Goal: Task Accomplishment & Management: Manage account settings

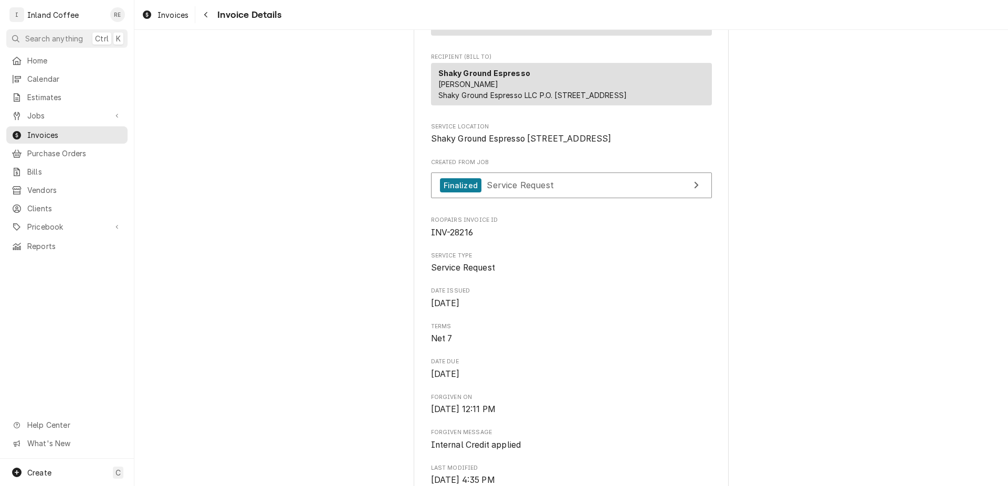
scroll to position [73, 0]
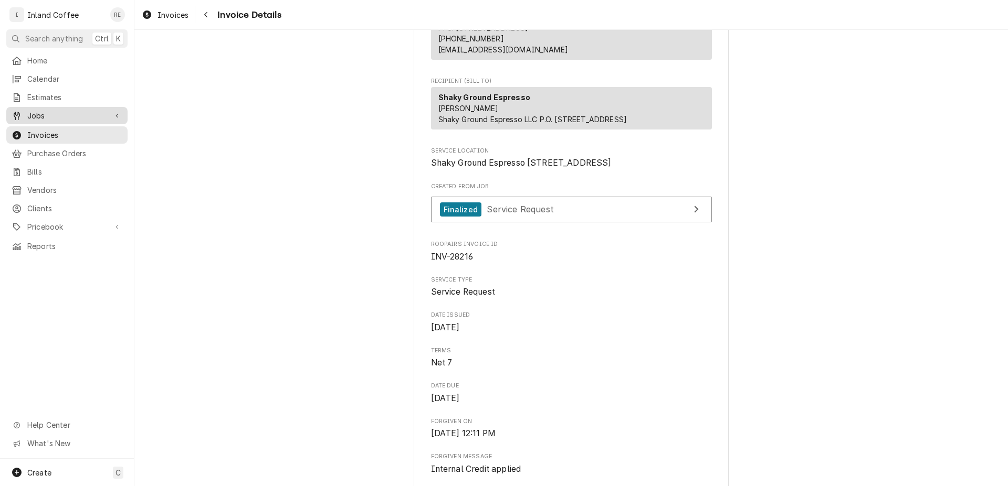
click at [73, 114] on span "Jobs" at bounding box center [66, 115] width 79 height 11
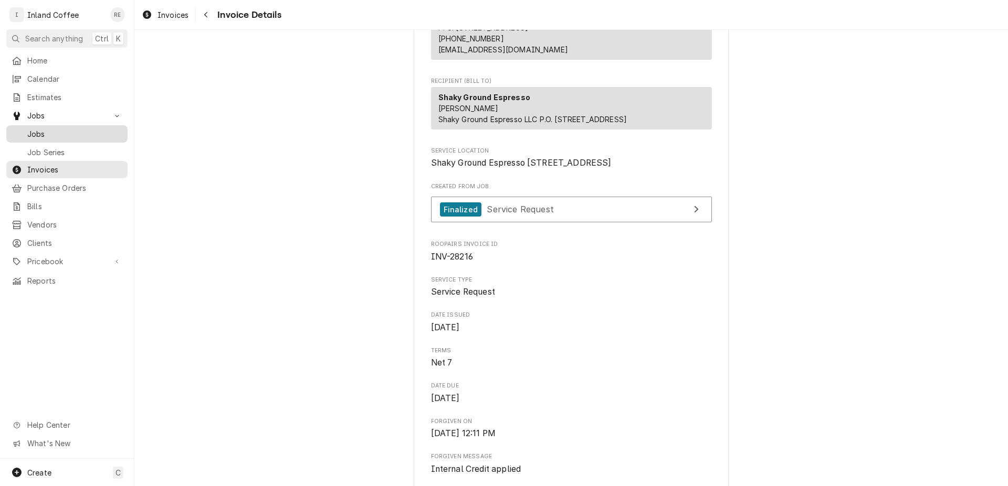
click at [67, 131] on span "Jobs" at bounding box center [74, 134] width 95 height 11
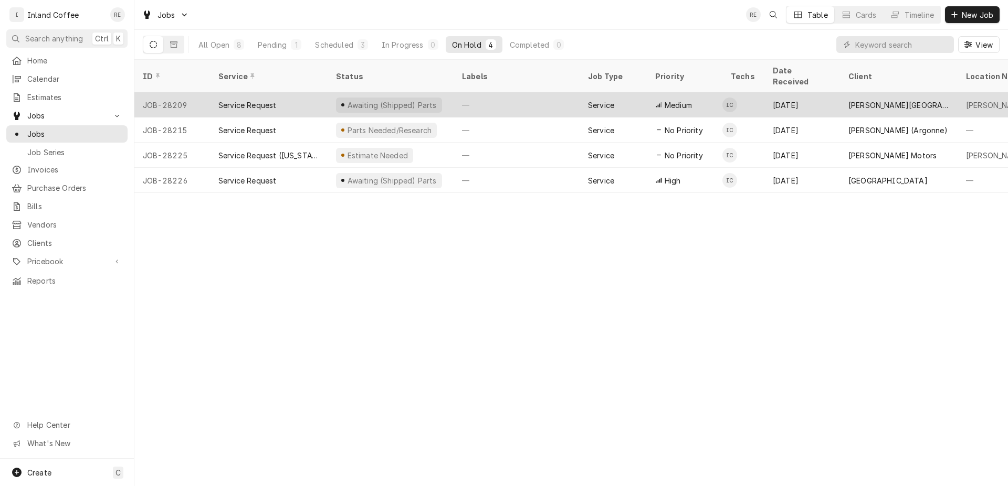
click at [254, 100] on div "Service Request" at bounding box center [247, 105] width 58 height 11
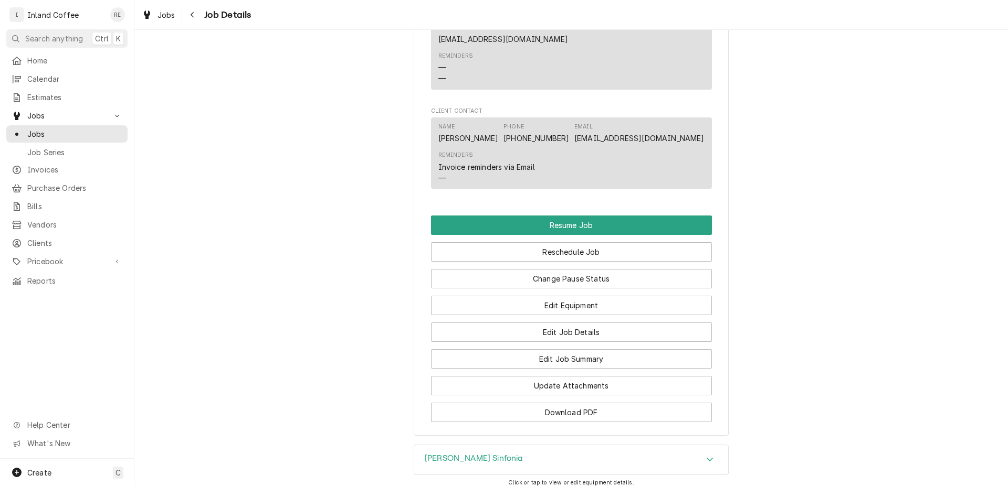
scroll to position [841, 0]
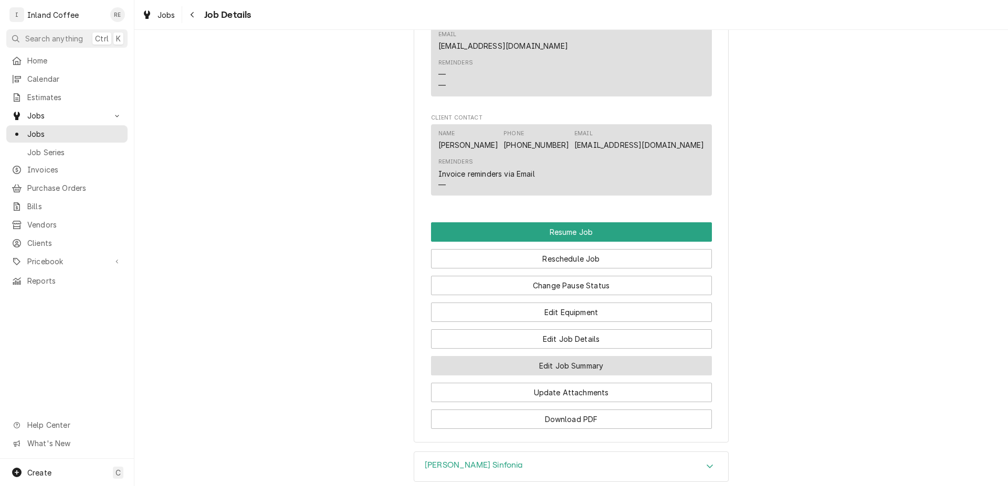
click at [595, 357] on button "Edit Job Summary" at bounding box center [571, 365] width 281 height 19
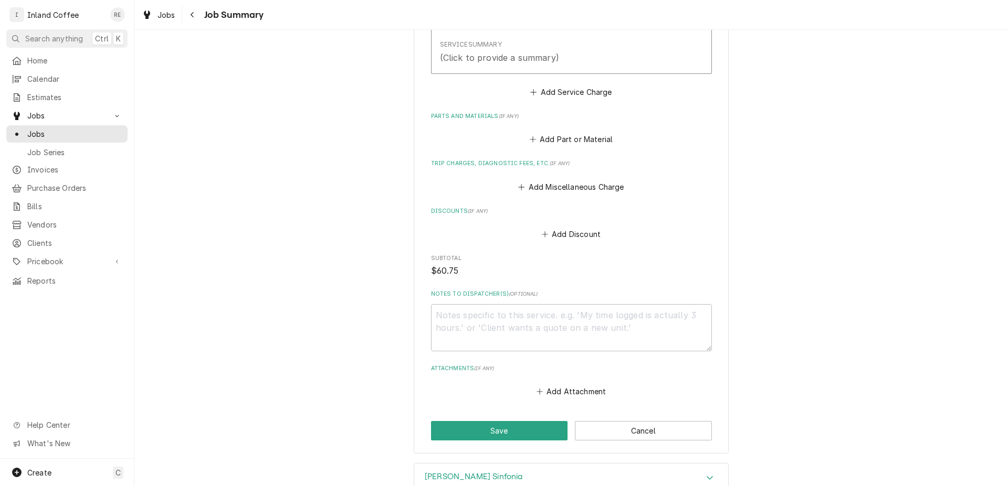
scroll to position [372, 0]
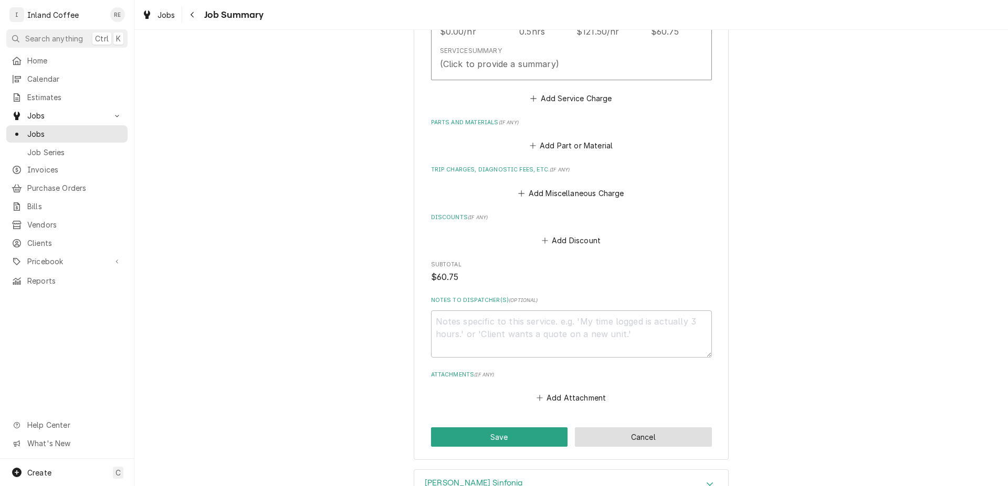
click at [688, 438] on button "Cancel" at bounding box center [643, 437] width 137 height 19
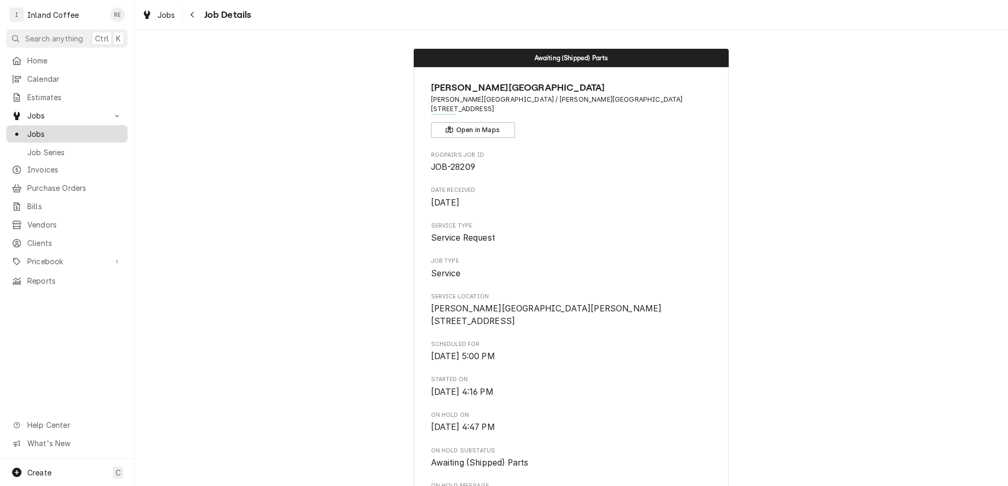
click at [79, 131] on span "Jobs" at bounding box center [74, 134] width 95 height 11
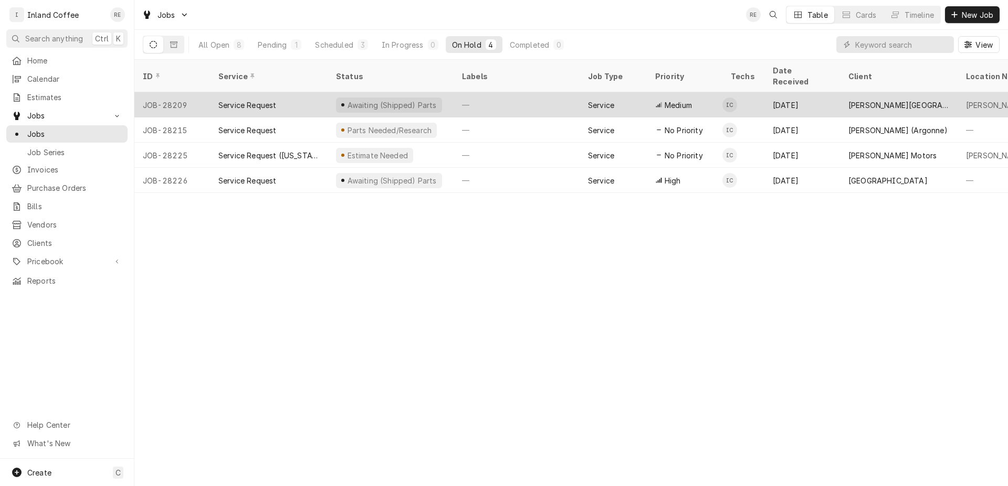
click at [277, 92] on div "Service Request" at bounding box center [269, 104] width 118 height 25
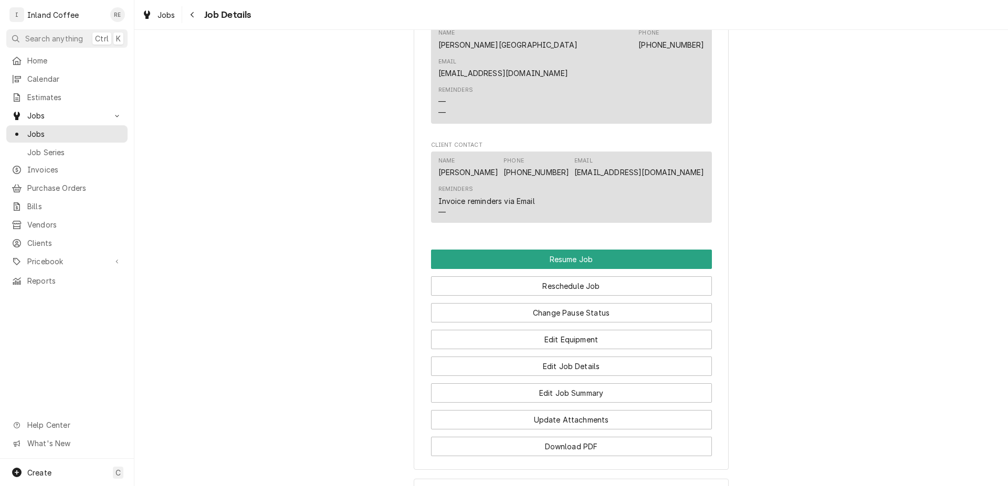
scroll to position [809, 0]
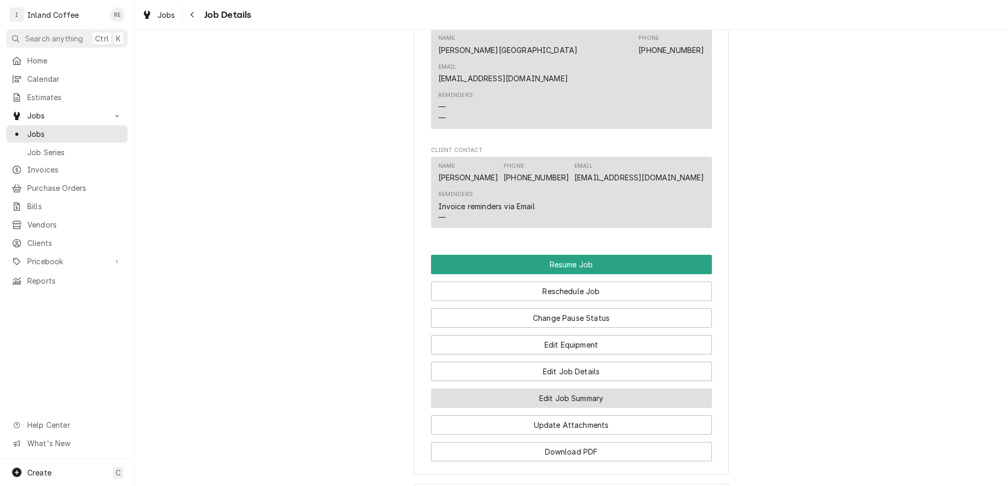
click at [598, 389] on button "Edit Job Summary" at bounding box center [571, 398] width 281 height 19
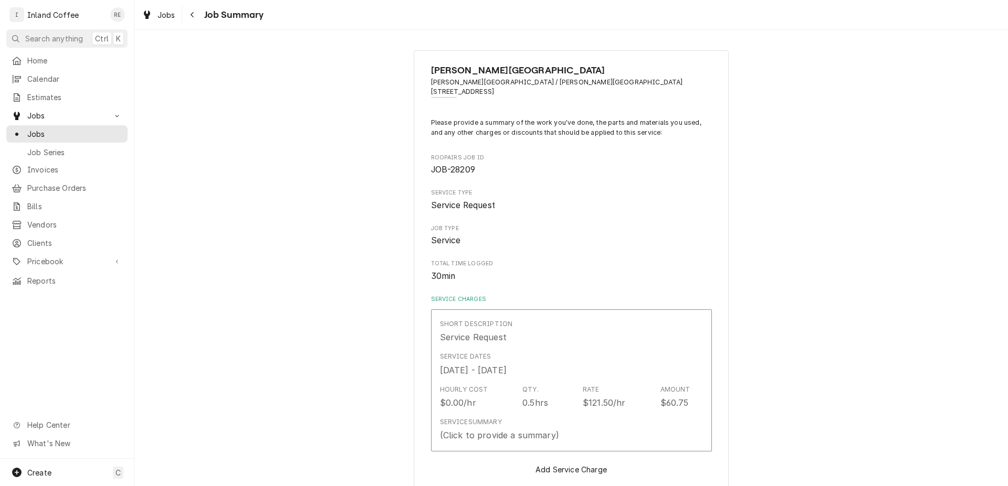
type textarea "x"
click at [71, 129] on span "Jobs" at bounding box center [74, 134] width 95 height 11
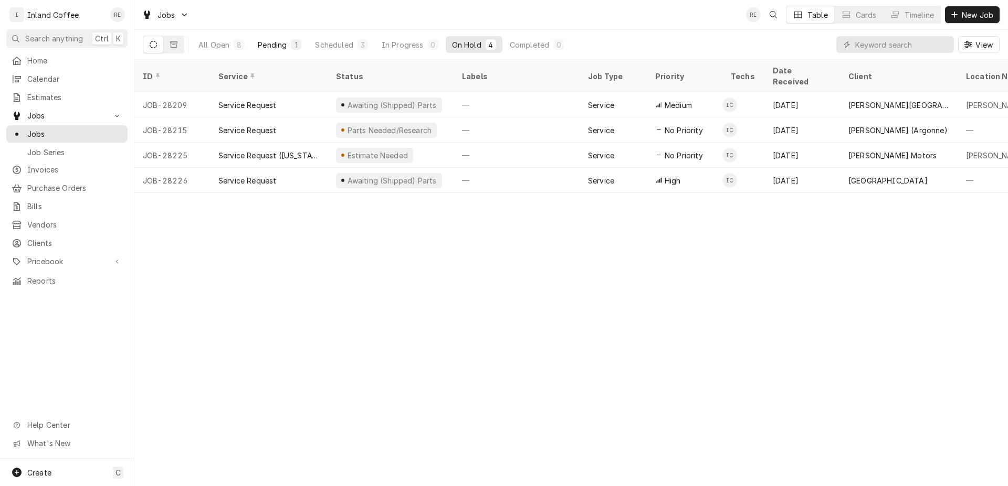
click at [278, 49] on div "Pending" at bounding box center [272, 44] width 29 height 11
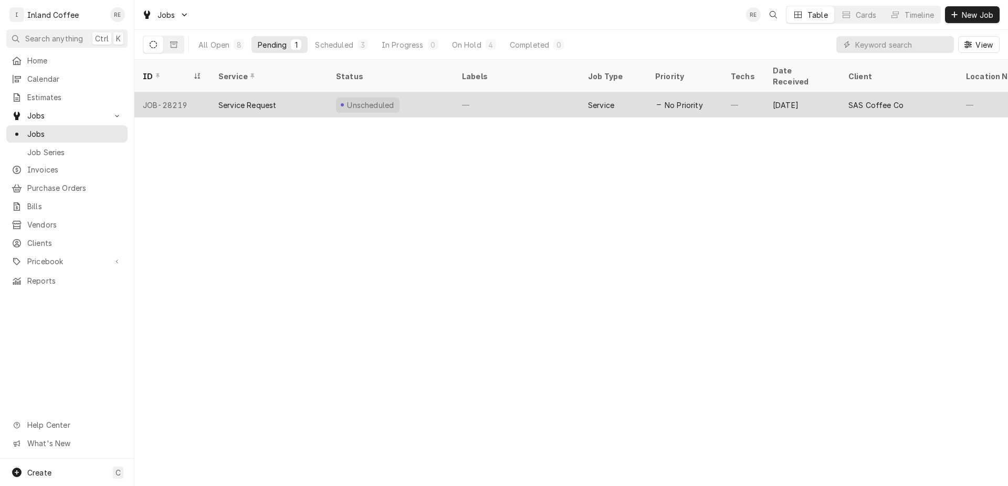
click at [245, 100] on div "Service Request" at bounding box center [247, 105] width 58 height 11
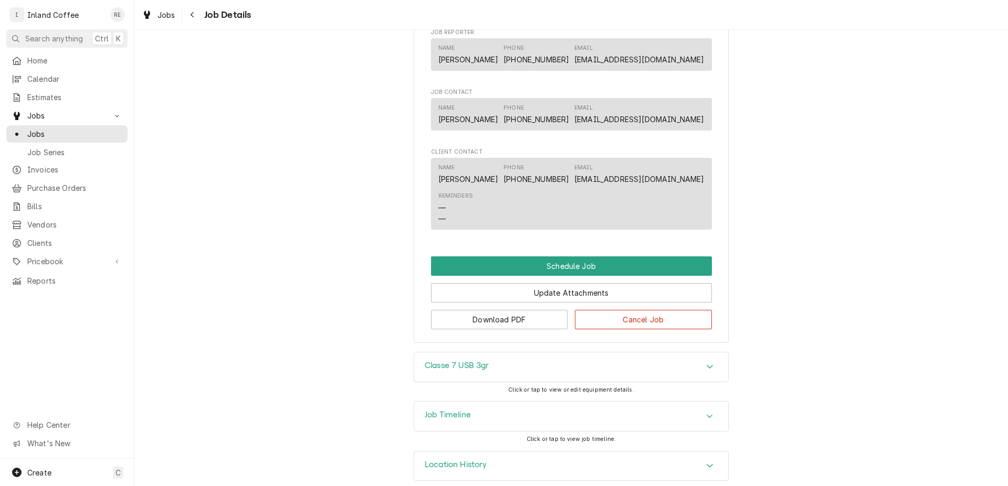
scroll to position [516, 0]
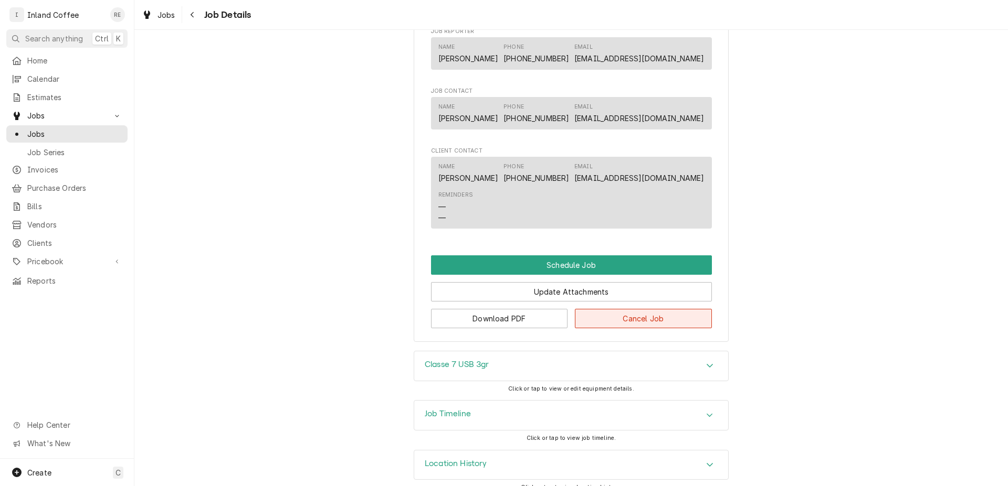
click at [595, 326] on button "Cancel Job" at bounding box center [643, 318] width 137 height 19
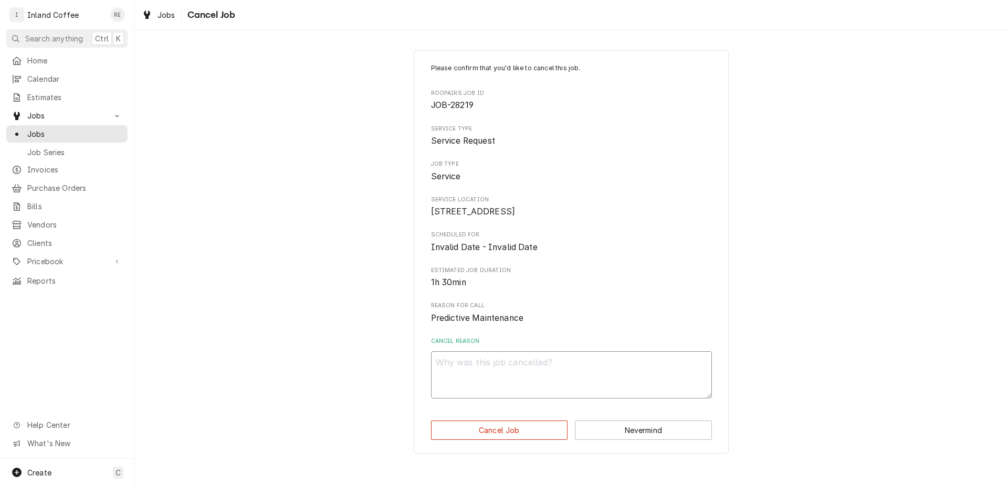
click at [479, 371] on textarea "Cancel Reason" at bounding box center [571, 375] width 281 height 47
type textarea "x"
type textarea "X"
type textarea "x"
type textarea "XL"
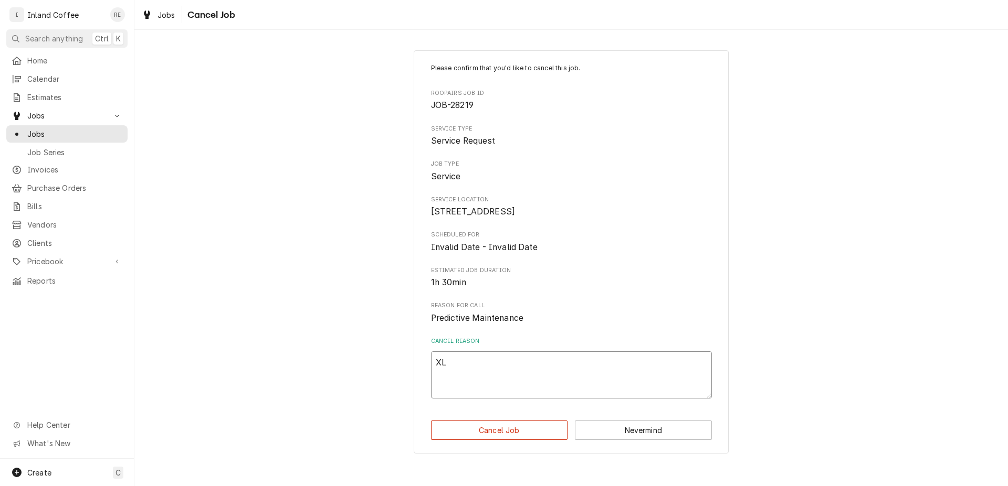
type textarea "x"
type textarea "XLD"
click at [558, 440] on button "Cancel Job" at bounding box center [499, 430] width 137 height 19
type textarea "x"
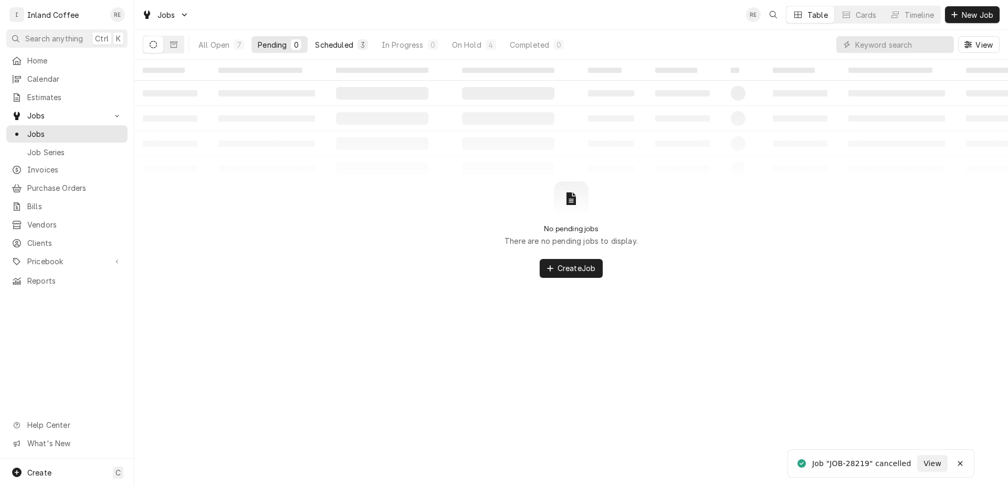
click at [354, 48] on button "Scheduled 3" at bounding box center [341, 44] width 65 height 17
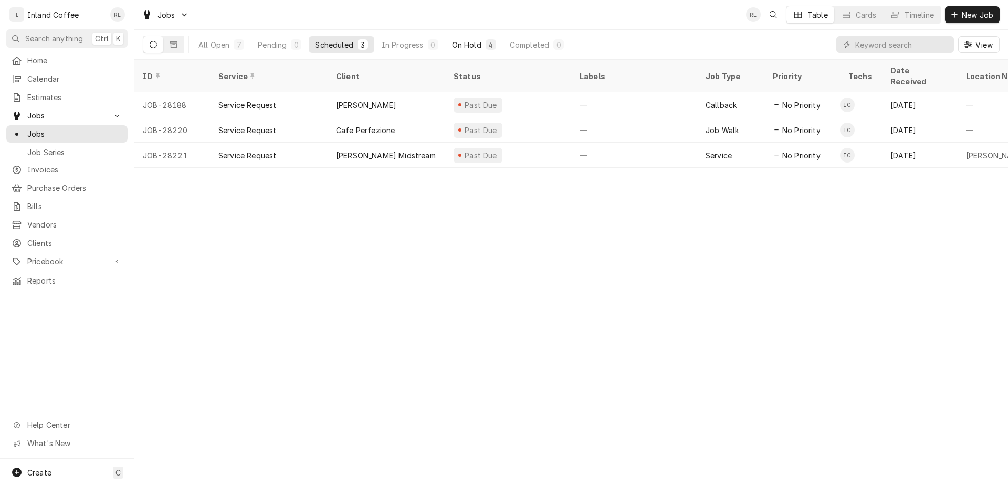
click at [476, 43] on div "On Hold" at bounding box center [466, 44] width 29 height 11
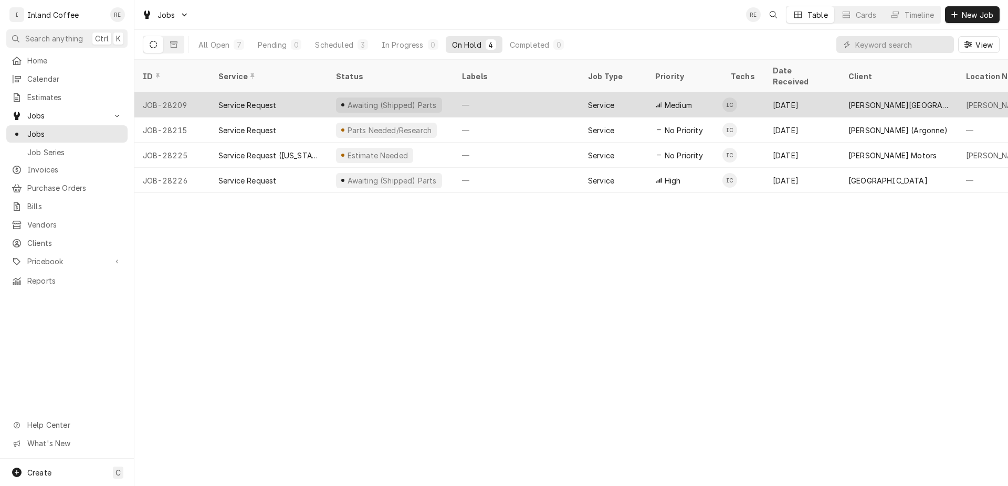
click at [354, 100] on div "Awaiting (Shipped) Parts" at bounding box center [391, 105] width 91 height 11
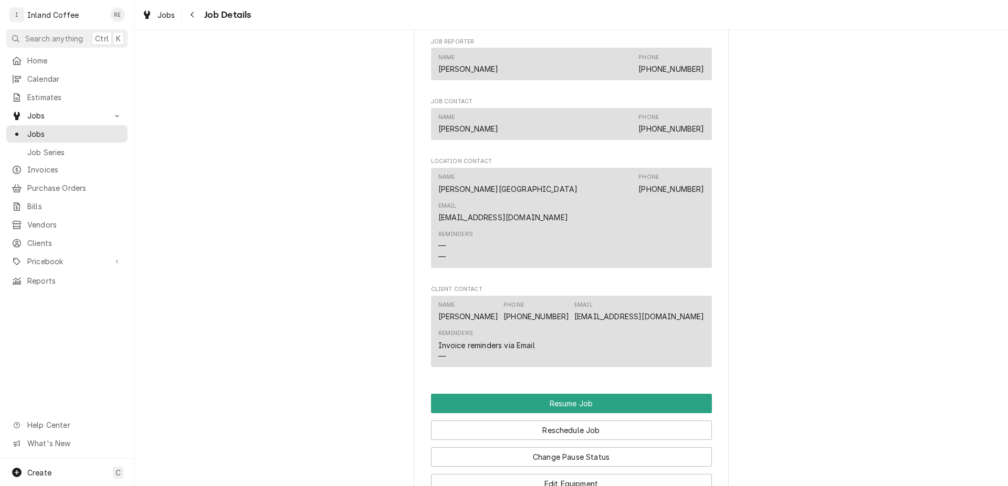
scroll to position [660, 0]
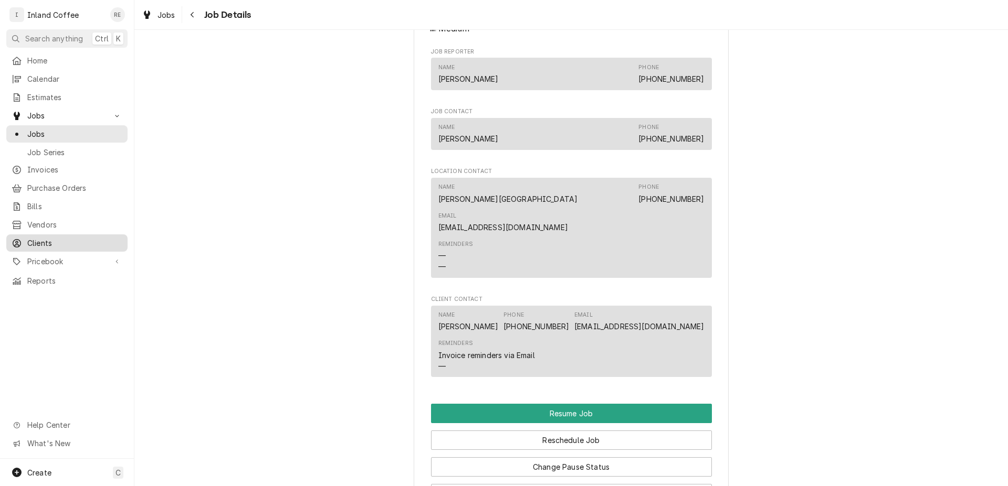
click at [45, 238] on span "Clients" at bounding box center [74, 243] width 95 height 11
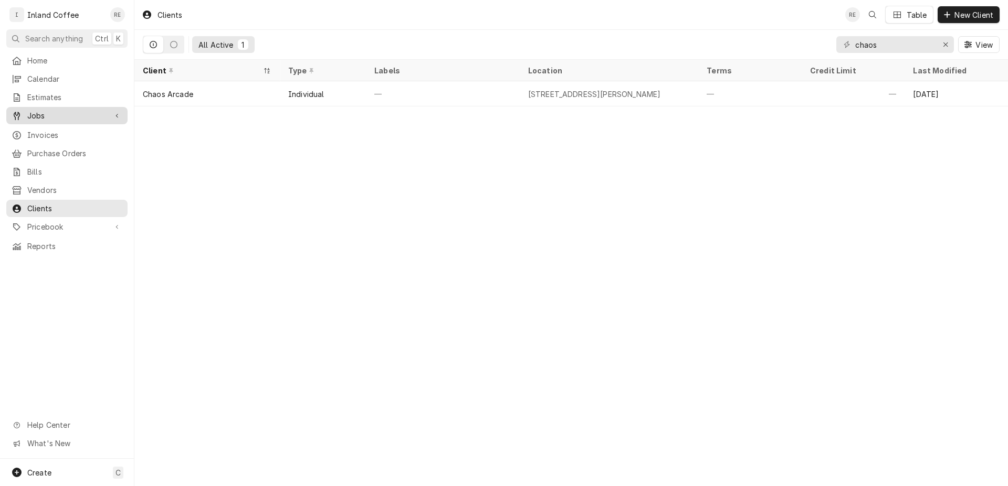
click at [61, 116] on span "Jobs" at bounding box center [66, 115] width 79 height 11
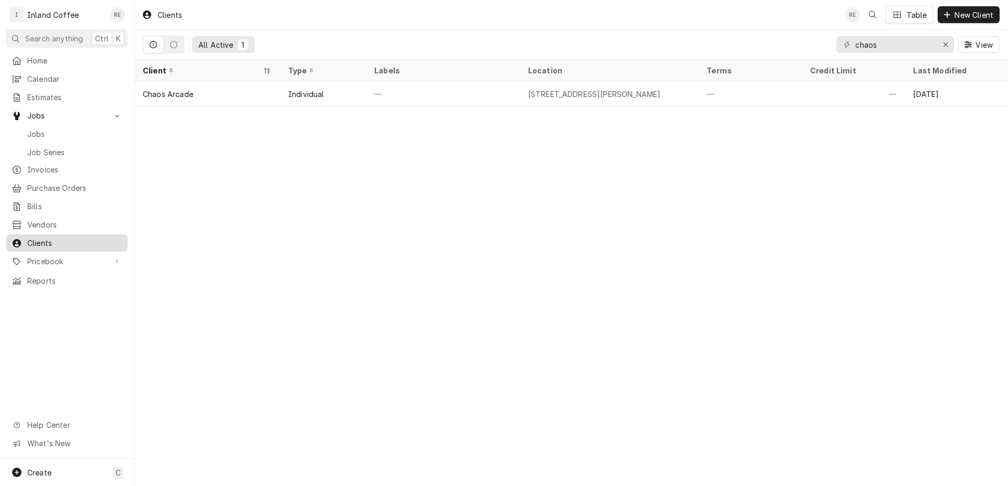
click at [70, 238] on span "Clients" at bounding box center [74, 243] width 95 height 11
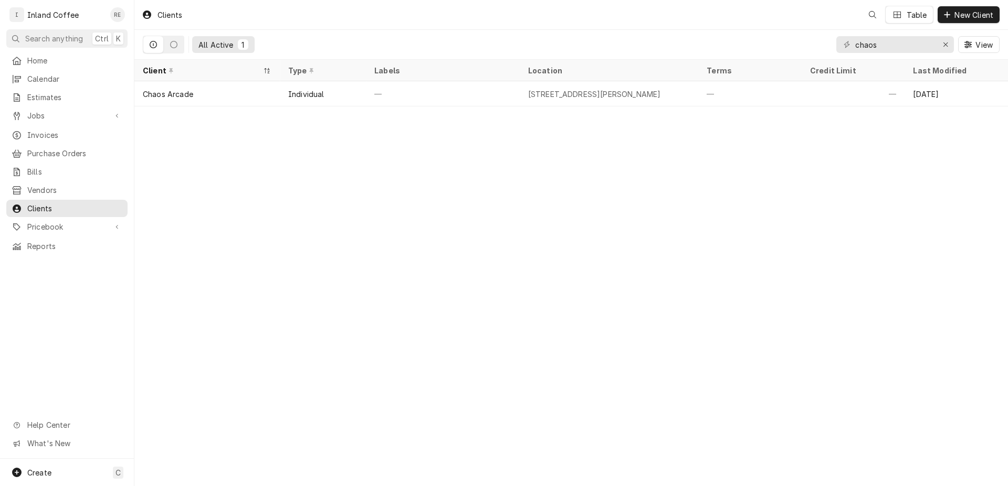
click at [855, 47] on input "chaos" at bounding box center [894, 44] width 79 height 17
type input "[PERSON_NAME]"
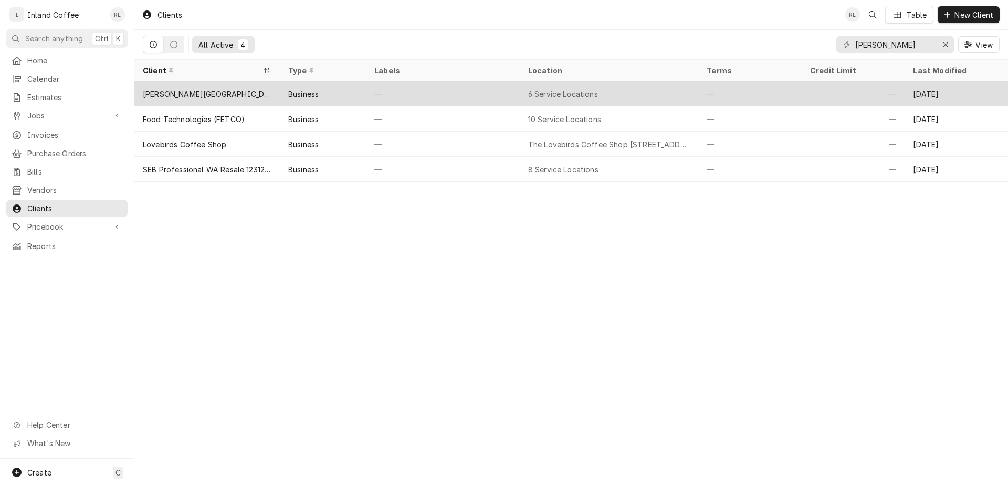
click at [186, 92] on div "[PERSON_NAME][GEOGRAPHIC_DATA]" at bounding box center [207, 94] width 129 height 11
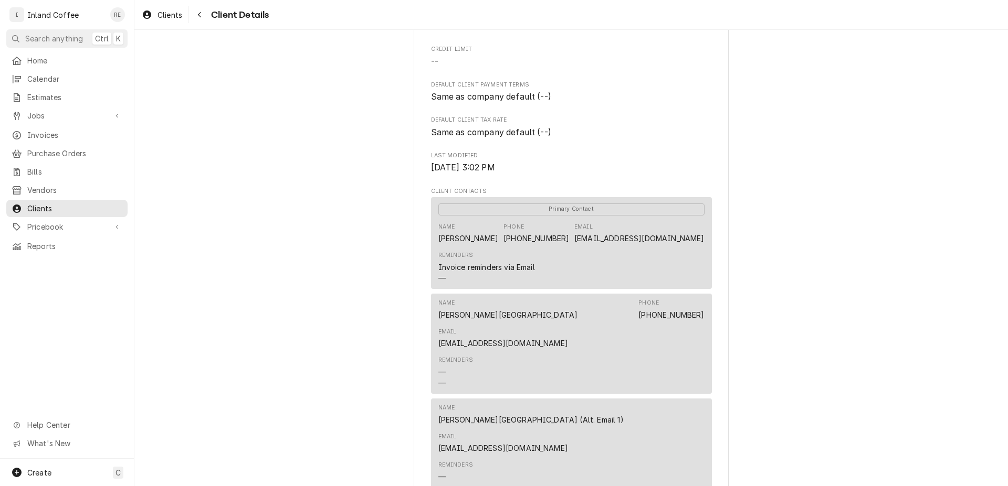
scroll to position [191, 0]
